Goal: Information Seeking & Learning: Learn about a topic

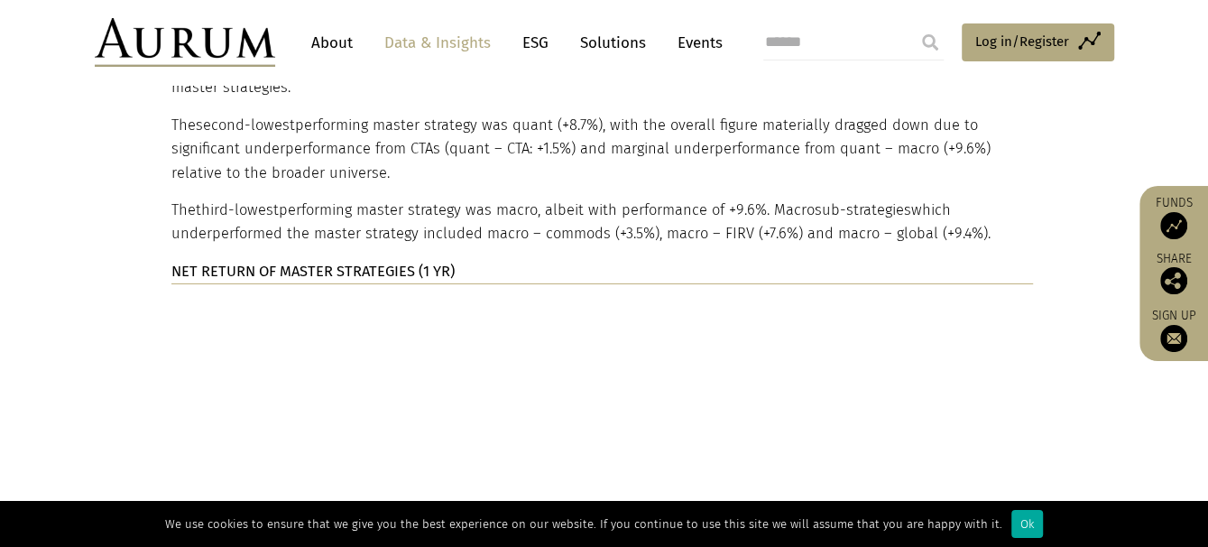
scroll to position [4027, 0]
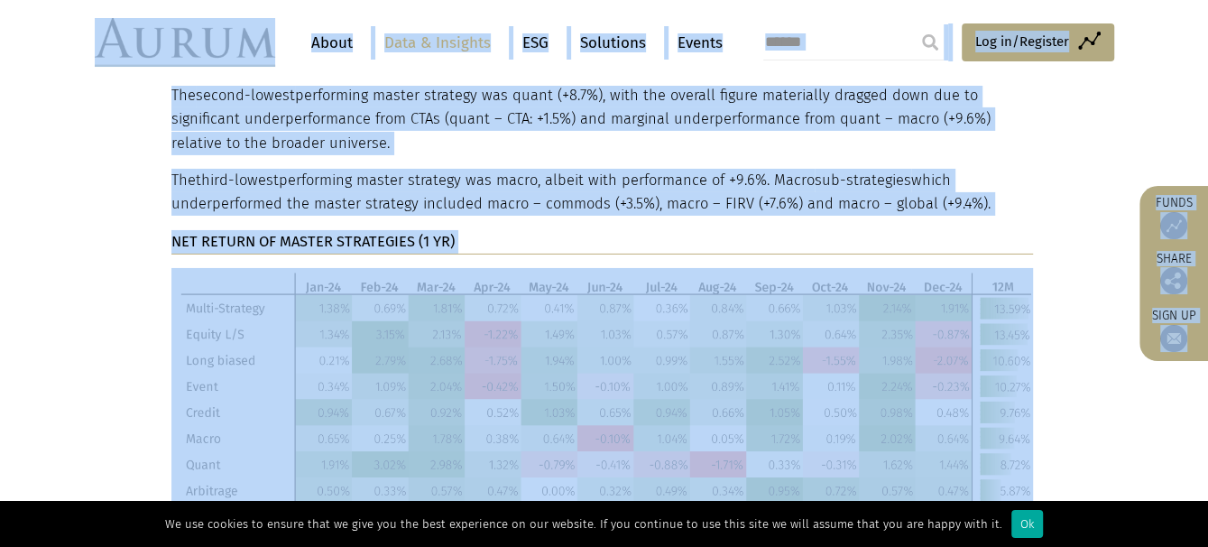
drag, startPoint x: 77, startPoint y: 32, endPoint x: 451, endPoint y: 369, distance: 503.3
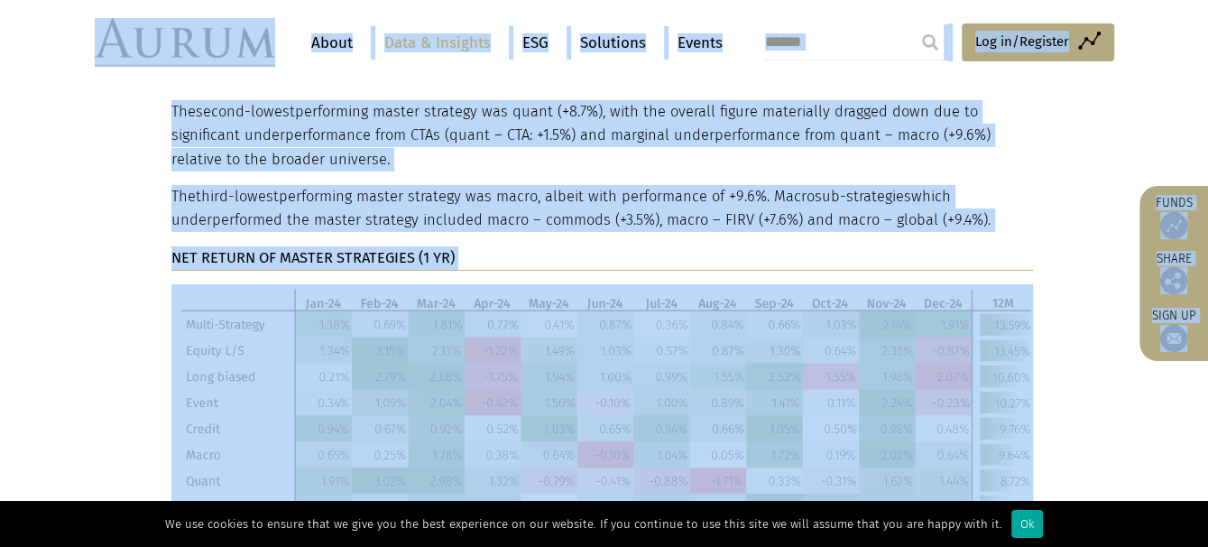
scroll to position [3937, 0]
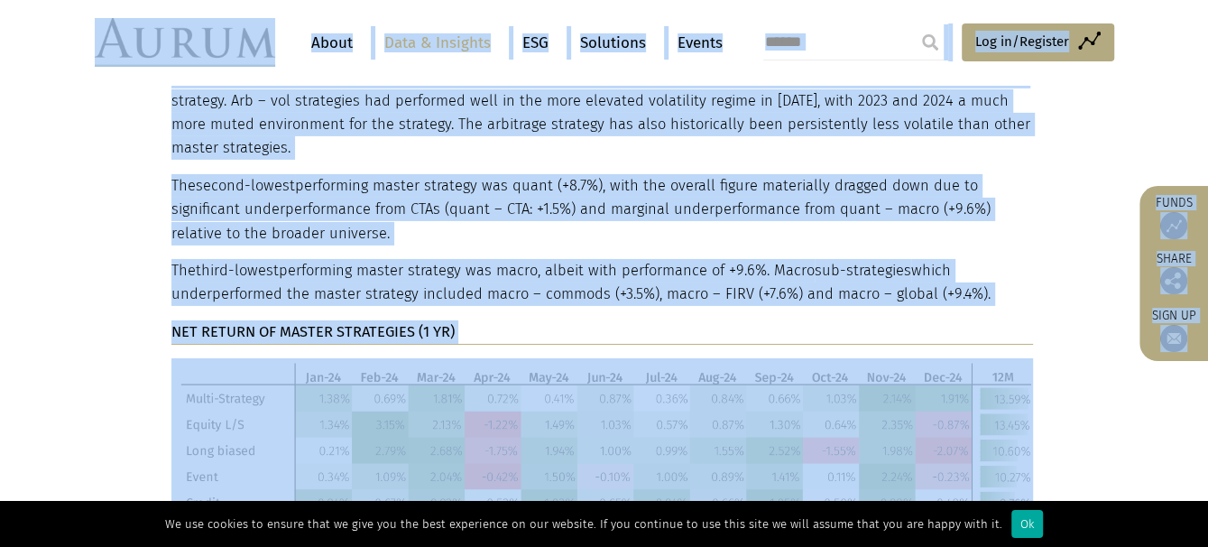
drag, startPoint x: 561, startPoint y: 366, endPoint x: 493, endPoint y: 379, distance: 68.8
click at [493, 379] on img at bounding box center [601, 529] width 861 height 343
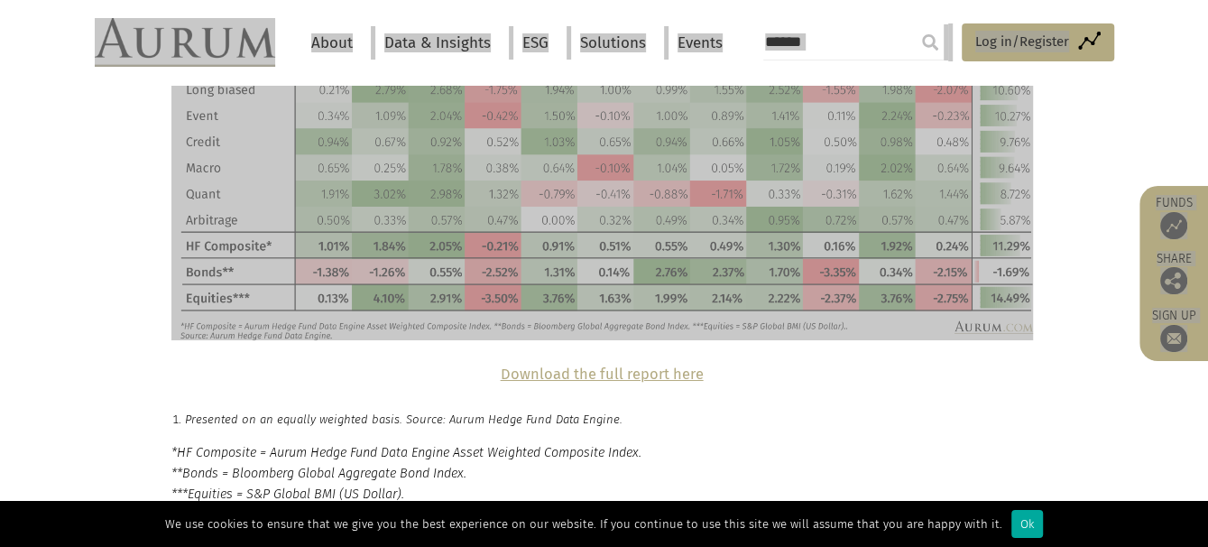
scroll to position [4388, 0]
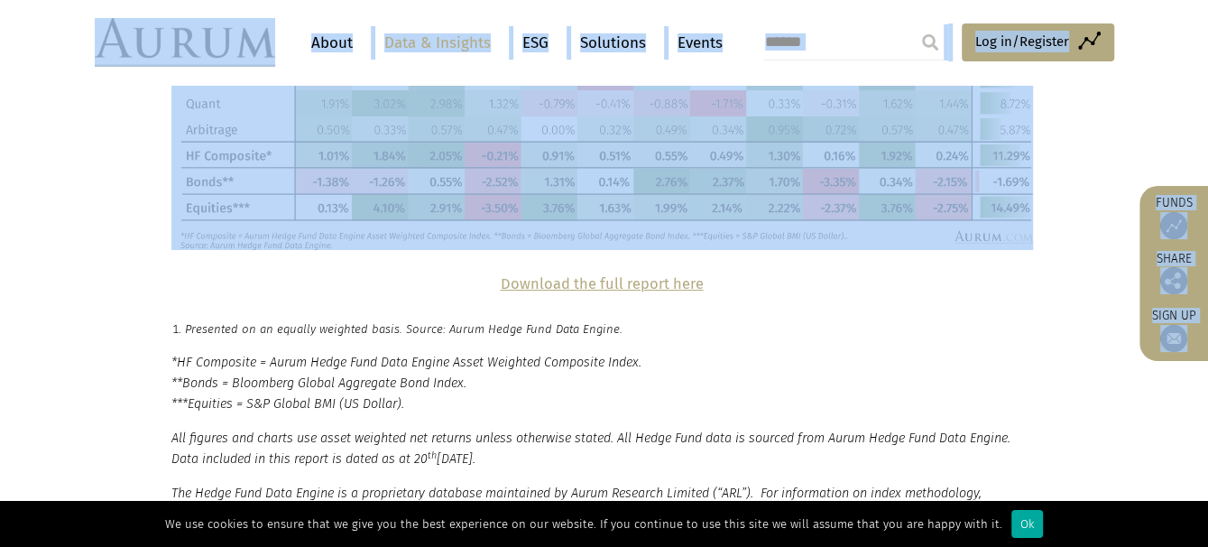
click at [576, 275] on strong "Download the full report here" at bounding box center [602, 283] width 203 height 17
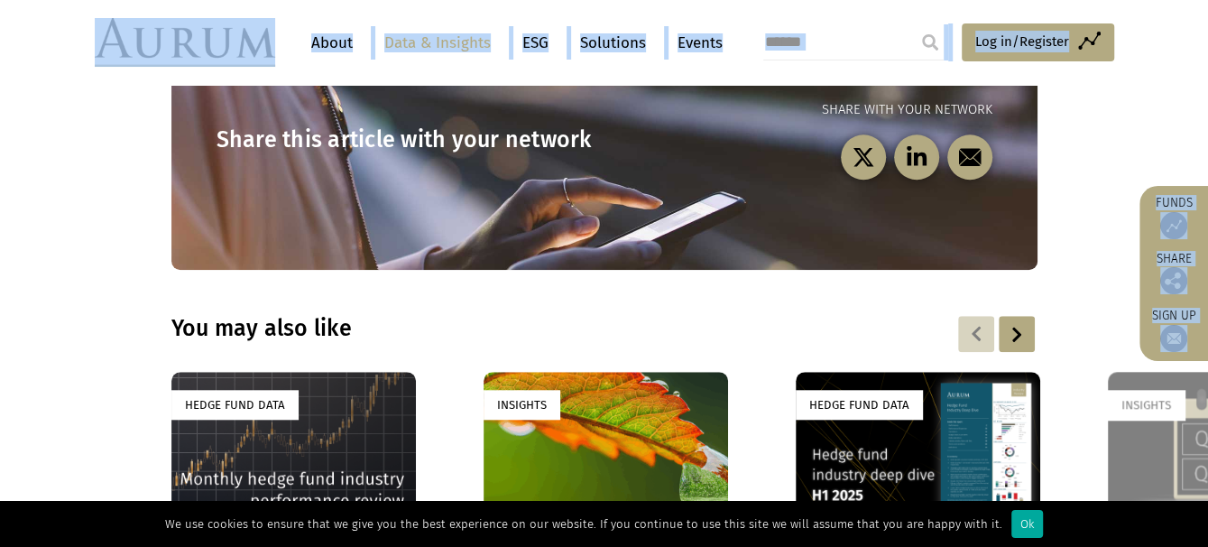
scroll to position [5470, 0]
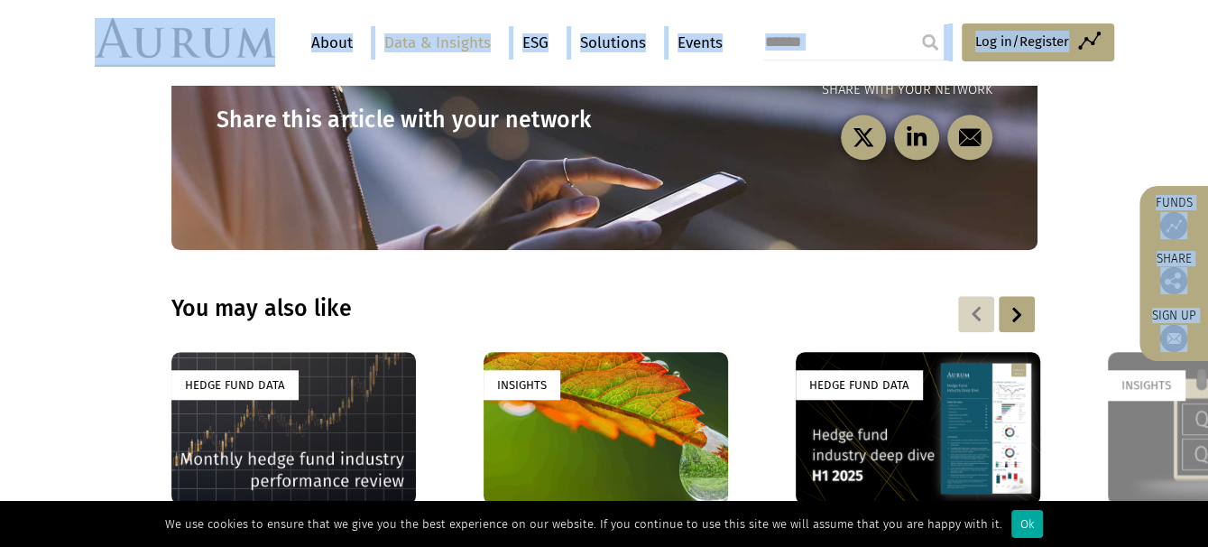
click at [294, 518] on h4 "Monthly hedge fund industry performance review – July 2025" at bounding box center [293, 537] width 244 height 38
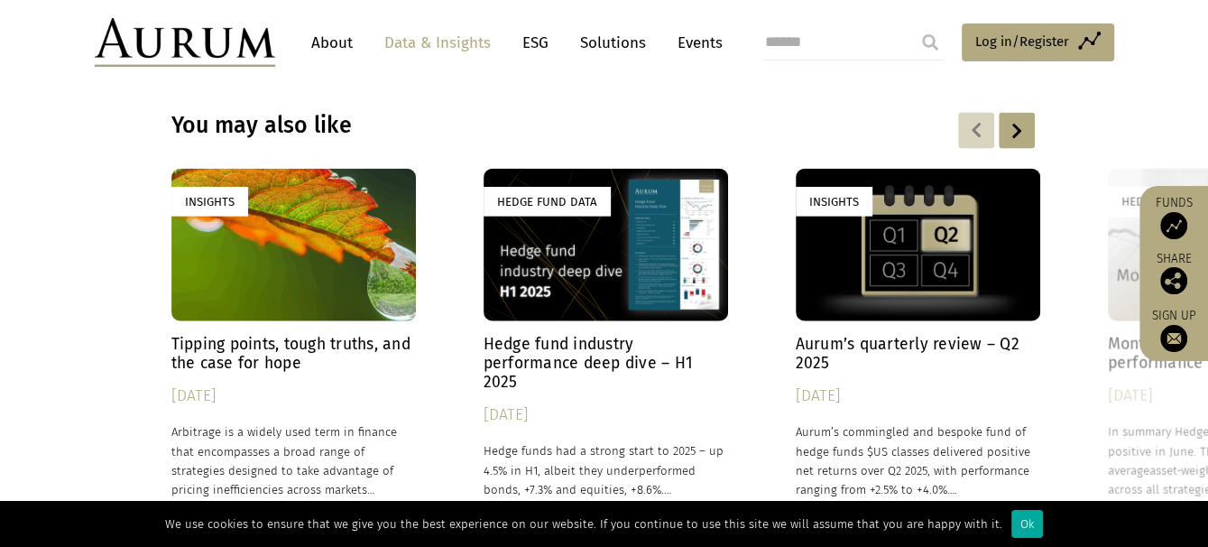
scroll to position [2706, 0]
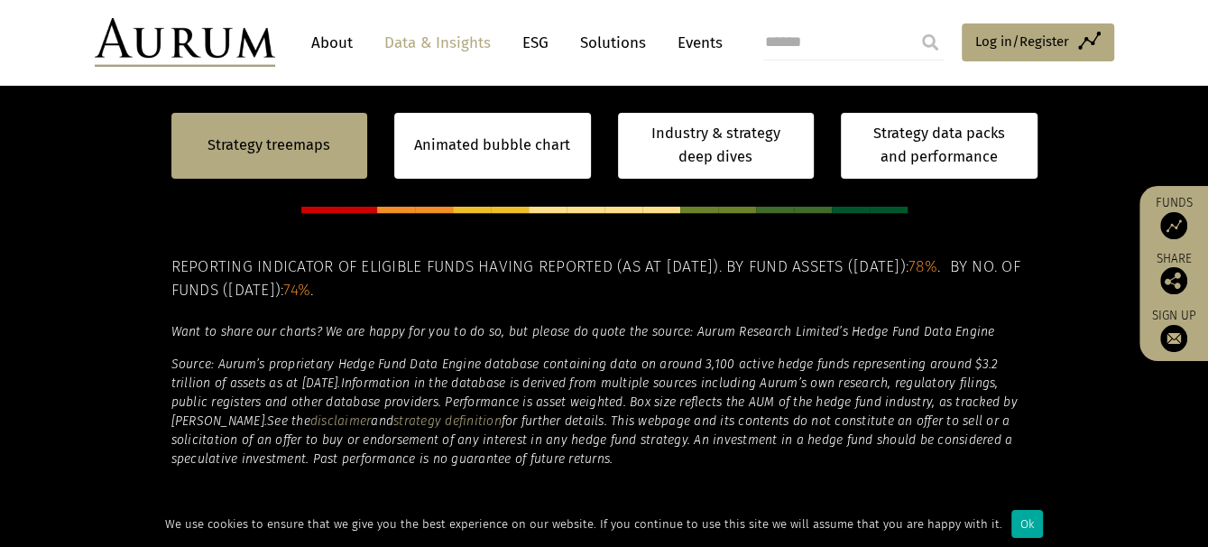
scroll to position [992, 0]
